Goal: Information Seeking & Learning: Learn about a topic

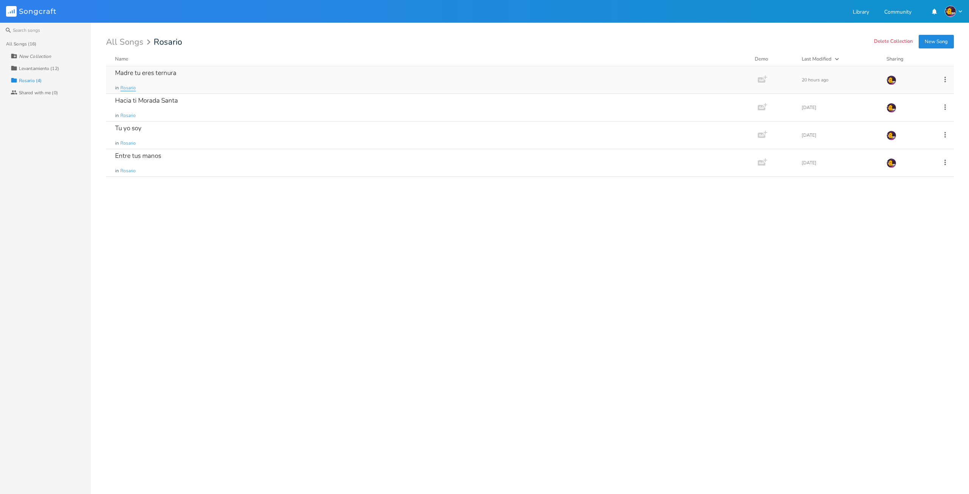
click at [131, 87] on span "Rosario" at bounding box center [128, 88] width 16 height 6
click at [153, 77] on div "Madre tu eres ternura in [GEOGRAPHIC_DATA]" at bounding box center [430, 79] width 630 height 27
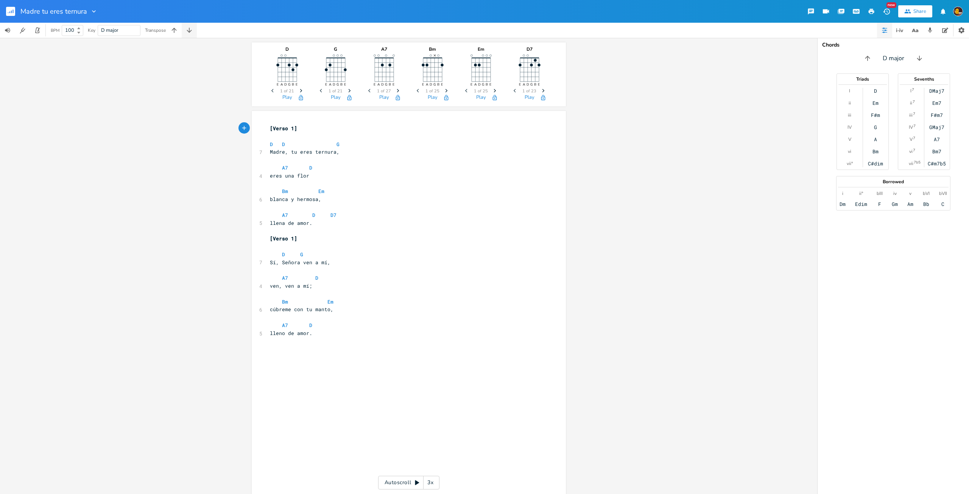
click at [195, 28] on button "button" at bounding box center [189, 30] width 15 height 15
click at [173, 35] on button "button" at bounding box center [173, 30] width 15 height 15
click at [11, 14] on rect "button" at bounding box center [10, 11] width 9 height 9
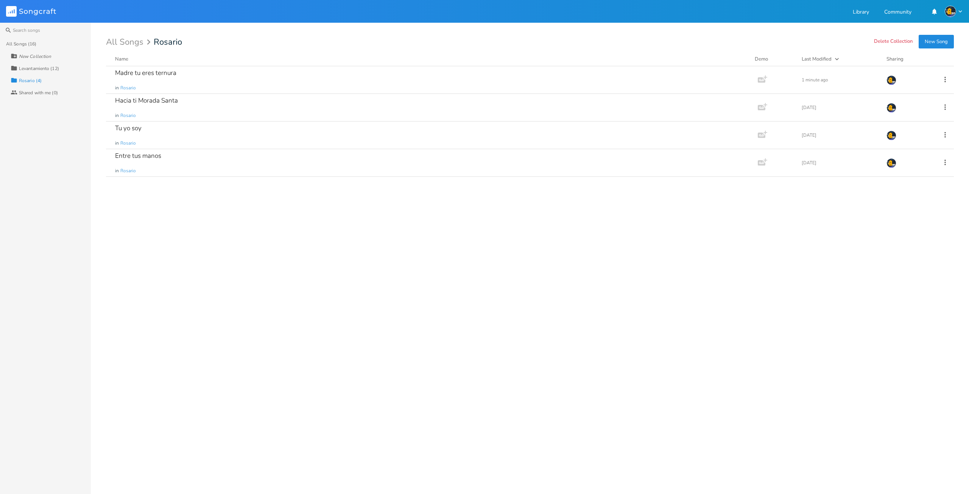
click at [55, 71] on div "Levantamiento (12)" at bounding box center [39, 68] width 40 height 5
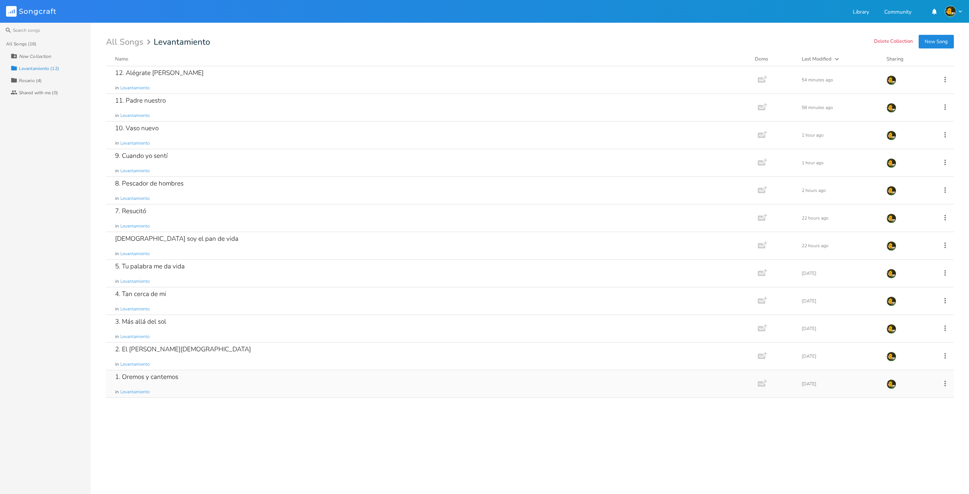
click at [154, 378] on div "1. Oremos y cantemos" at bounding box center [146, 376] width 63 height 6
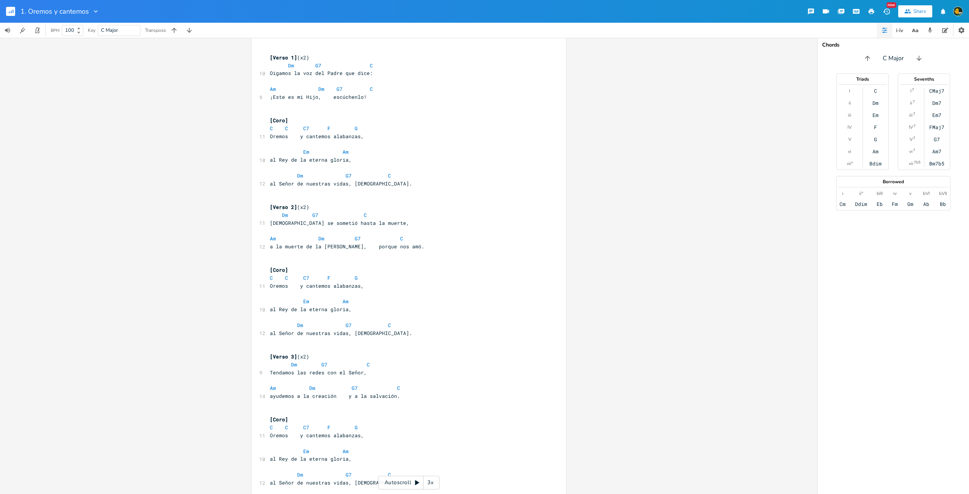
scroll to position [226, 0]
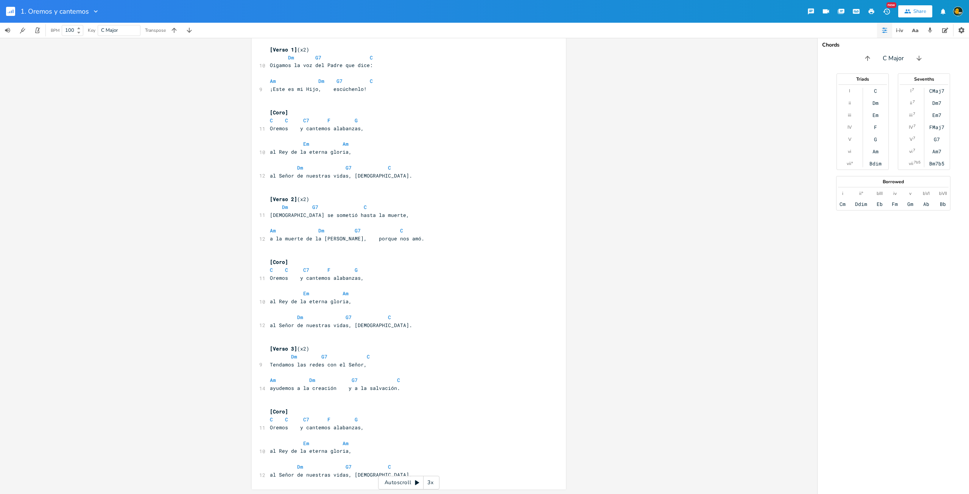
click at [11, 14] on rect "button" at bounding box center [10, 11] width 9 height 9
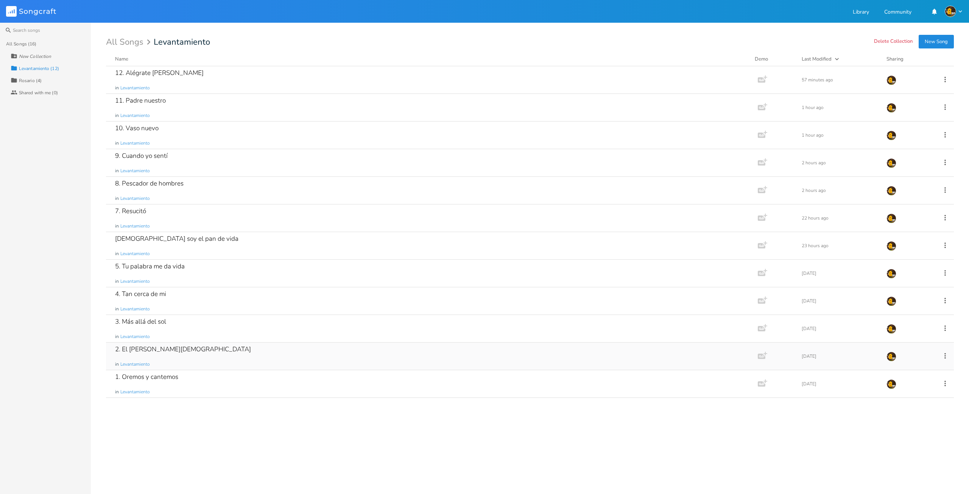
click at [145, 346] on div "2. El [PERSON_NAME][DEMOGRAPHIC_DATA]" at bounding box center [183, 349] width 136 height 6
